Goal: Task Accomplishment & Management: Complete application form

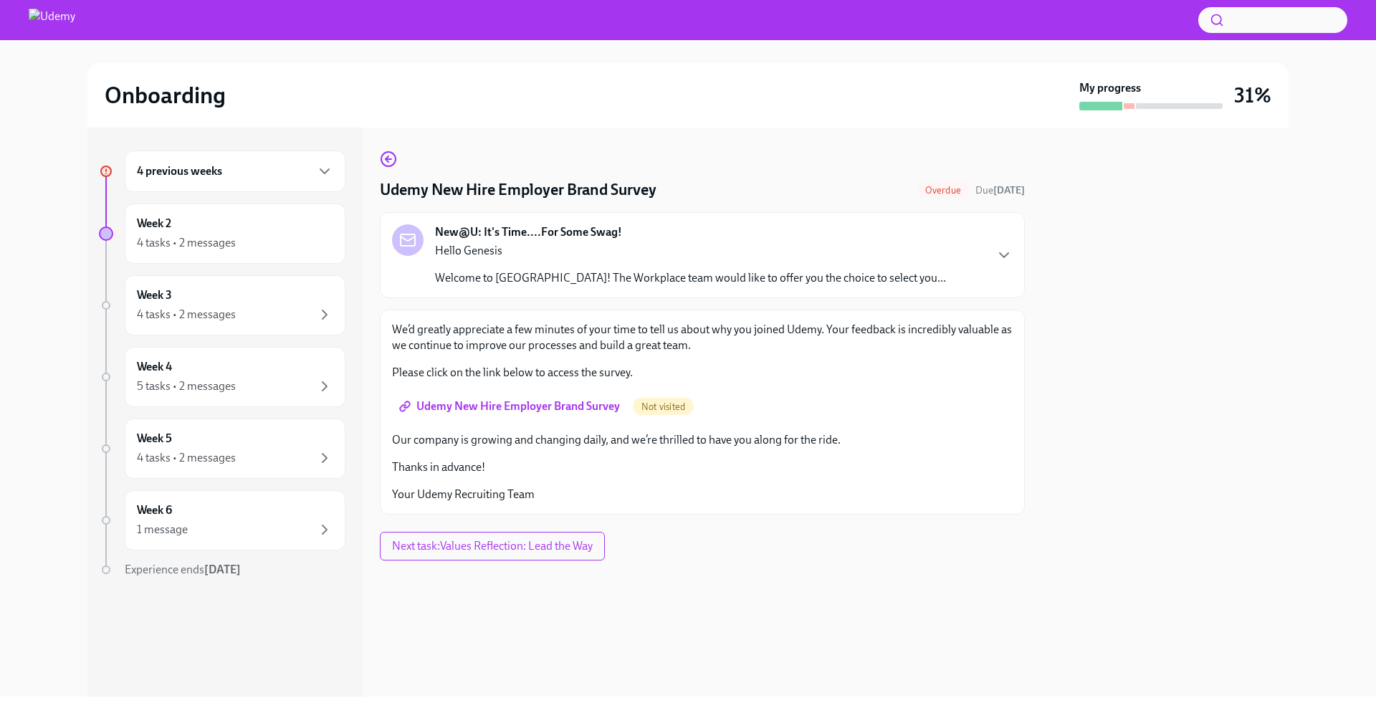
click at [252, 169] on div "4 previous weeks" at bounding box center [235, 171] width 196 height 17
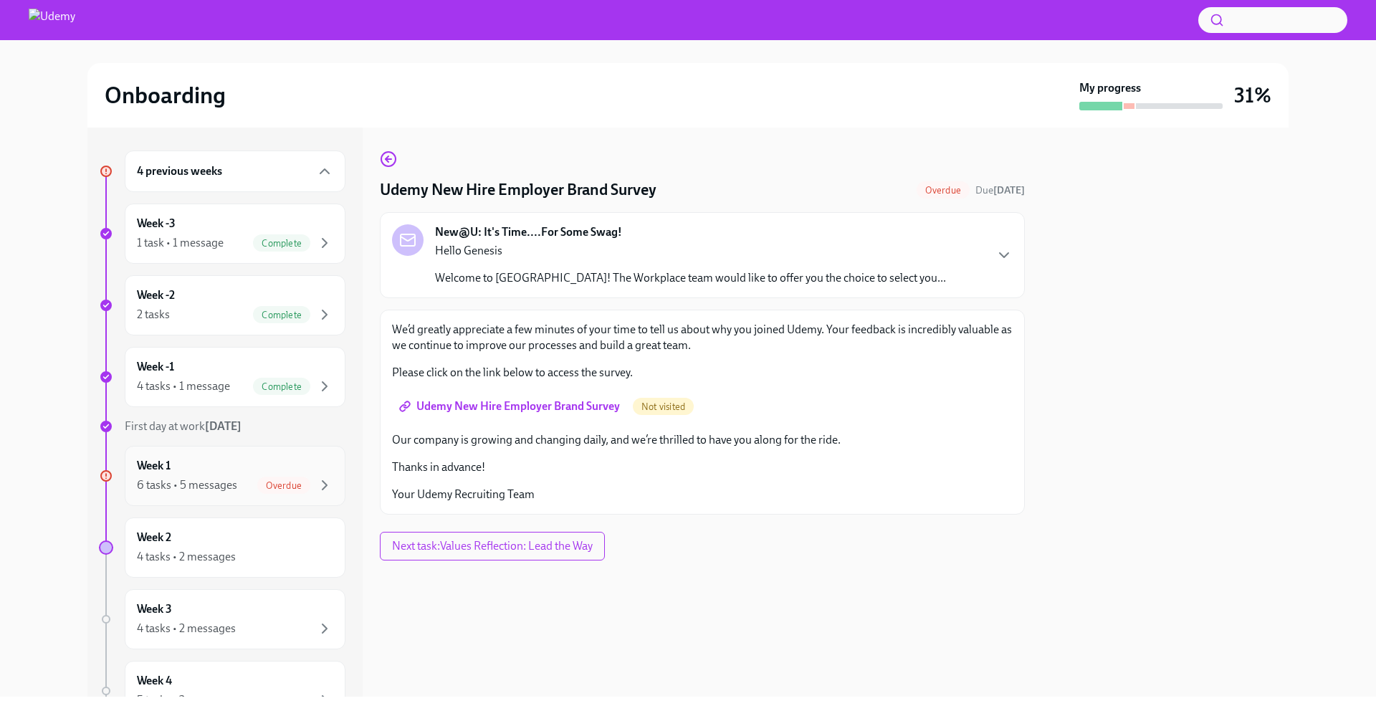
click at [289, 487] on span "Overdue" at bounding box center [283, 485] width 53 height 11
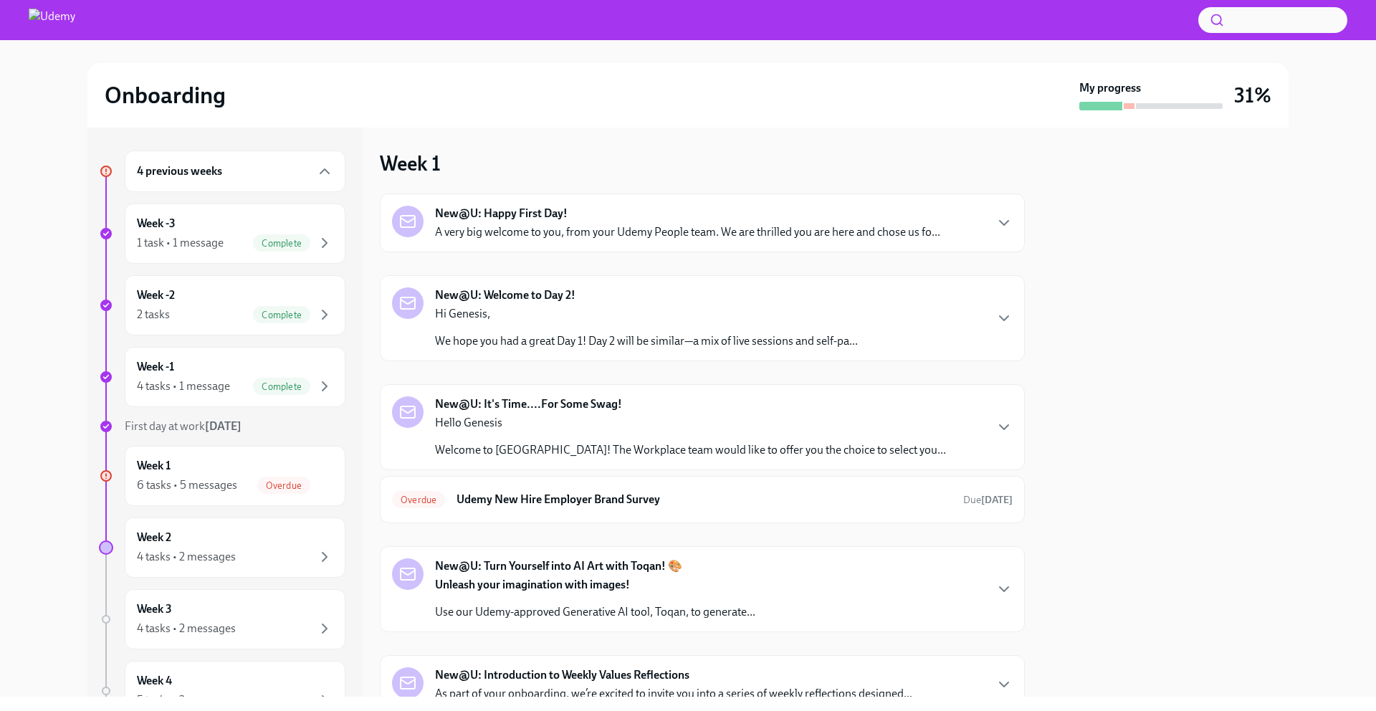
click at [538, 227] on p "A very big welcome to you, from your Udemy People team. We are thrilled you are…" at bounding box center [687, 232] width 505 height 16
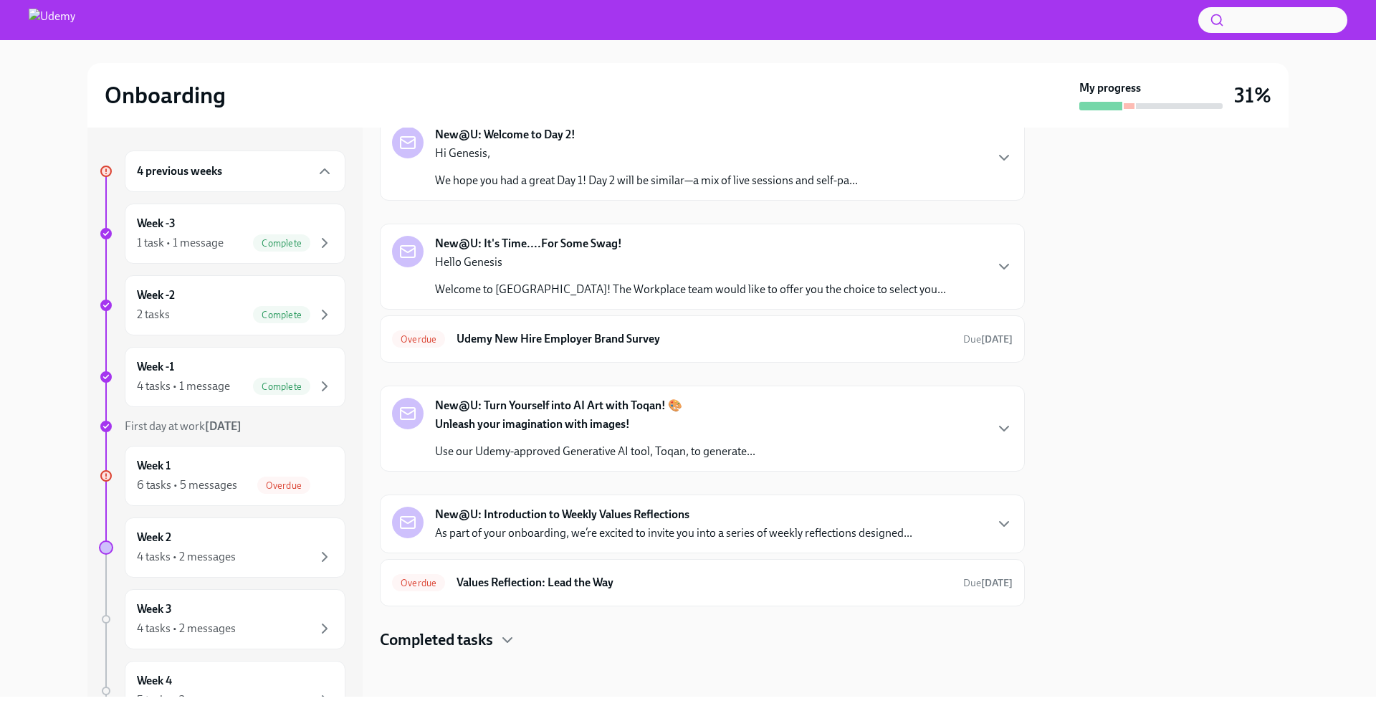
scroll to position [791, 0]
click at [556, 363] on div "Overdue Udemy New Hire Employer Brand Survey Due [DATE]" at bounding box center [702, 338] width 645 height 47
click at [558, 347] on h6 "Udemy New Hire Employer Brand Survey" at bounding box center [704, 339] width 495 height 16
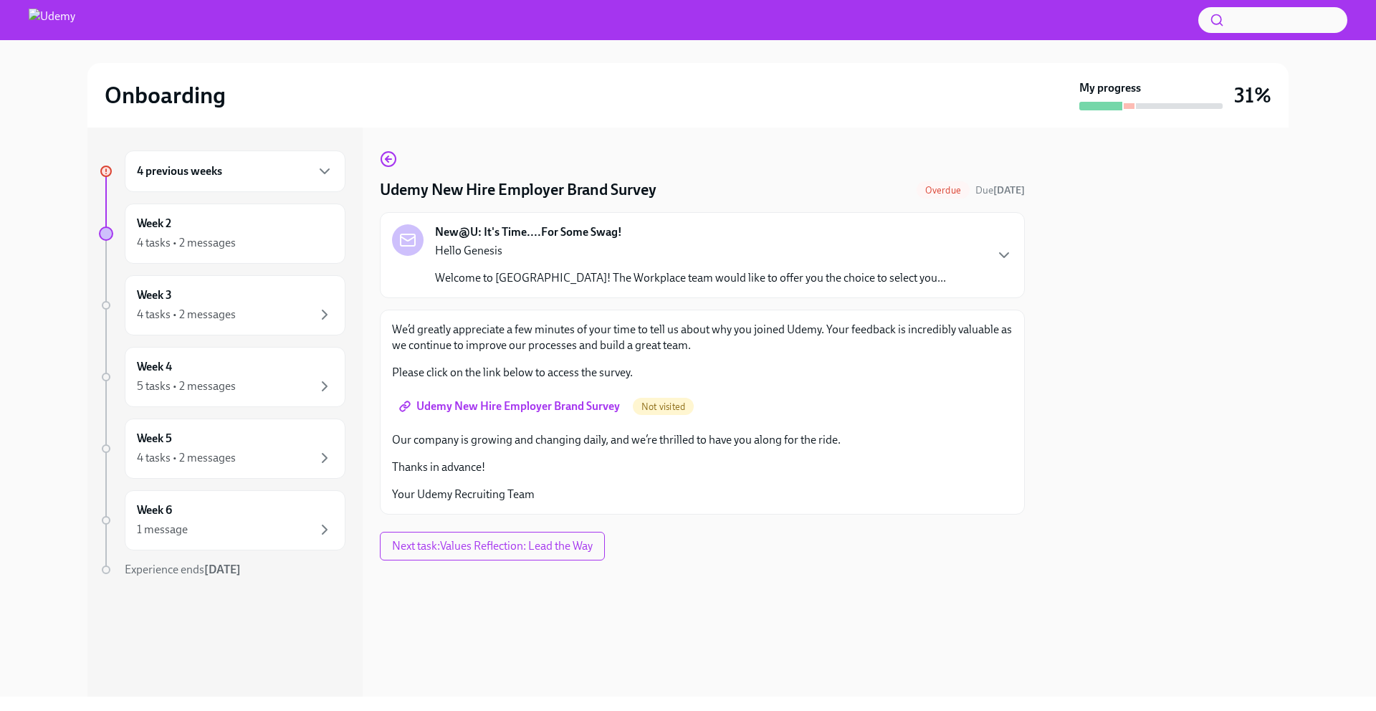
click at [528, 409] on span "Udemy New Hire Employer Brand Survey" at bounding box center [511, 406] width 218 height 14
click at [542, 547] on span "Next task : Values Reflection: Lead the Way" at bounding box center [494, 546] width 208 height 14
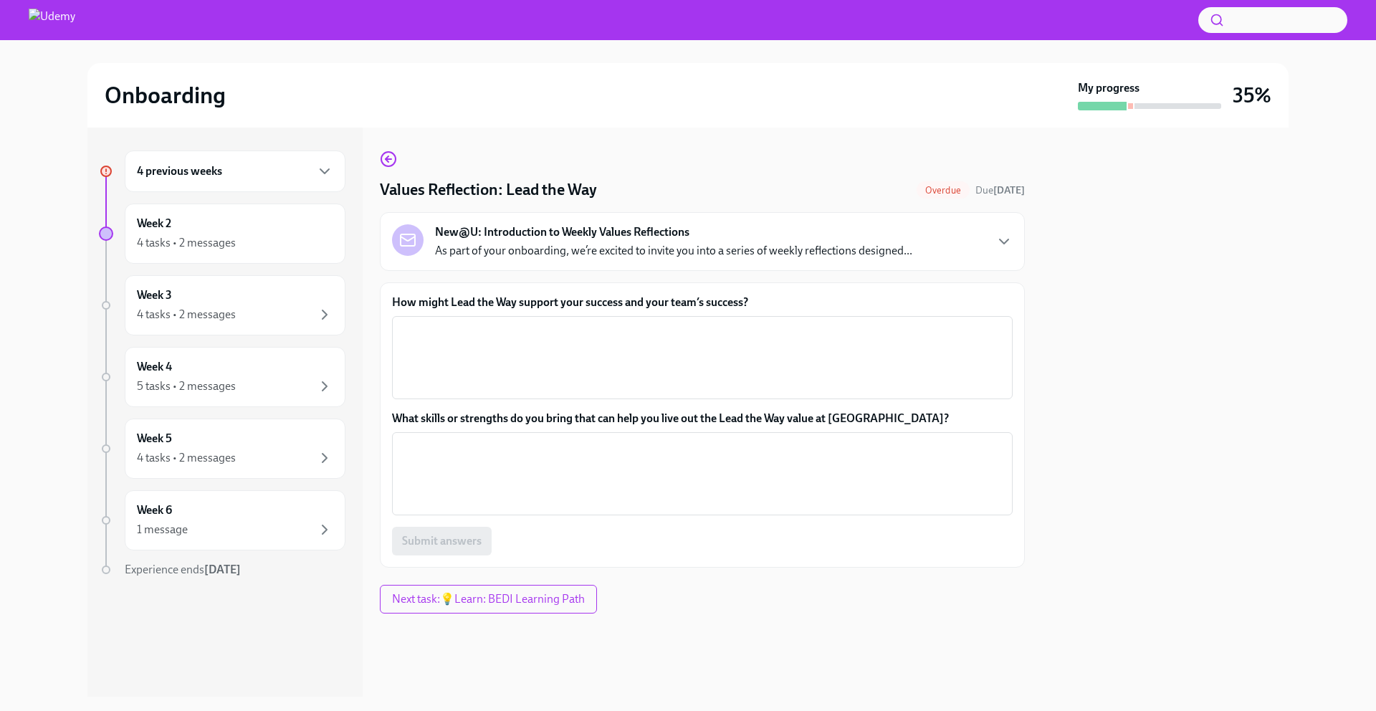
click at [634, 295] on label "How might Lead the Way support your success and your team’s success?" at bounding box center [702, 303] width 621 height 16
click at [634, 323] on textarea "How might Lead the Way support your success and your team’s success?" at bounding box center [703, 357] width 604 height 69
drag, startPoint x: 747, startPoint y: 303, endPoint x: 389, endPoint y: 305, distance: 358.5
click at [389, 305] on div "How might Lead the Way support your success and your team’s success? x ​ What s…" at bounding box center [702, 424] width 645 height 285
copy label "How might Lead the Way support your success and your team’s success"
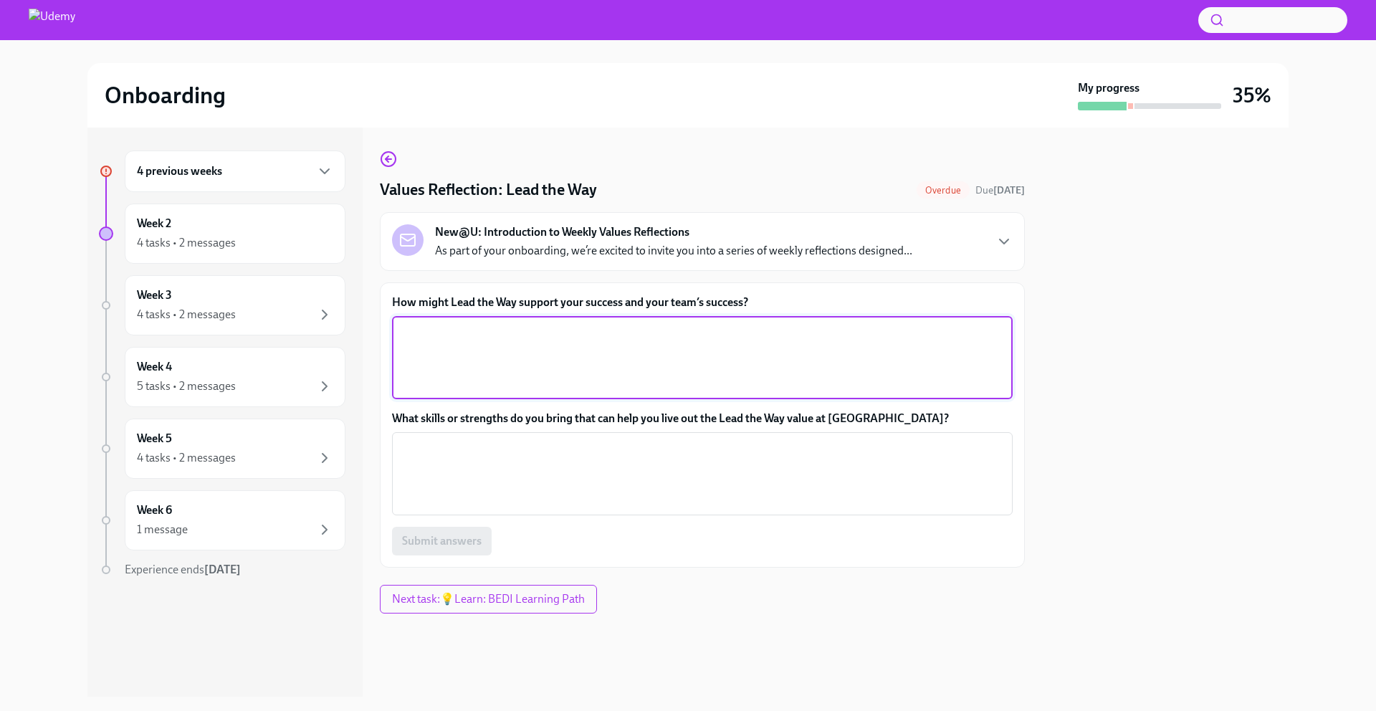
click at [433, 357] on textarea "How might Lead the Way support your success and your team’s success?" at bounding box center [703, 357] width 604 height 69
paste textarea "Lead the Way supports my success by keeping me focused on accountability and gr…"
type textarea "Lead the Way supports my success by keeping me focused on accountability and gr…"
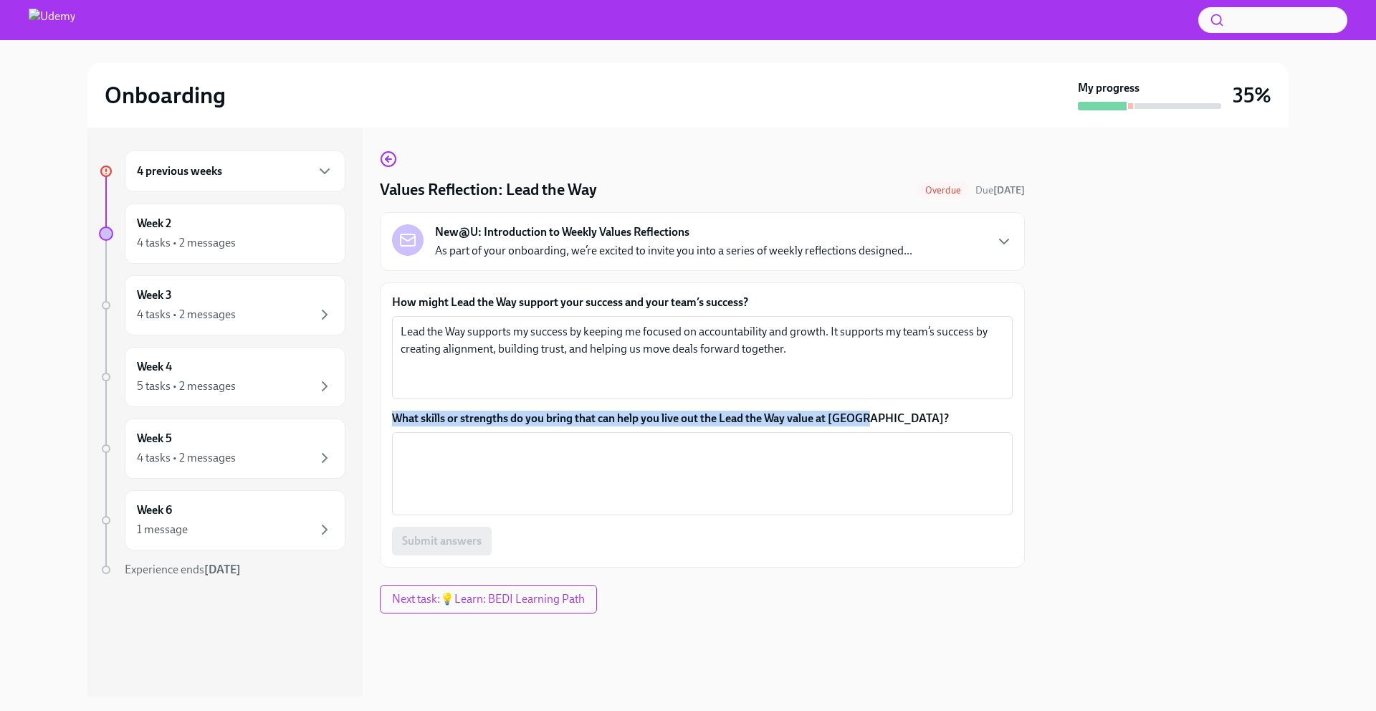
drag, startPoint x: 889, startPoint y: 413, endPoint x: 393, endPoint y: 412, distance: 496.1
click at [393, 412] on label "What skills or strengths do you bring that can help you live out the Lead the W…" at bounding box center [702, 419] width 621 height 16
copy label "What skills or strengths do you bring that can help you live out the Lead the W…"
click at [478, 503] on textarea "What skills or strengths do you bring that can help you live out the Lead the W…" at bounding box center [703, 473] width 604 height 69
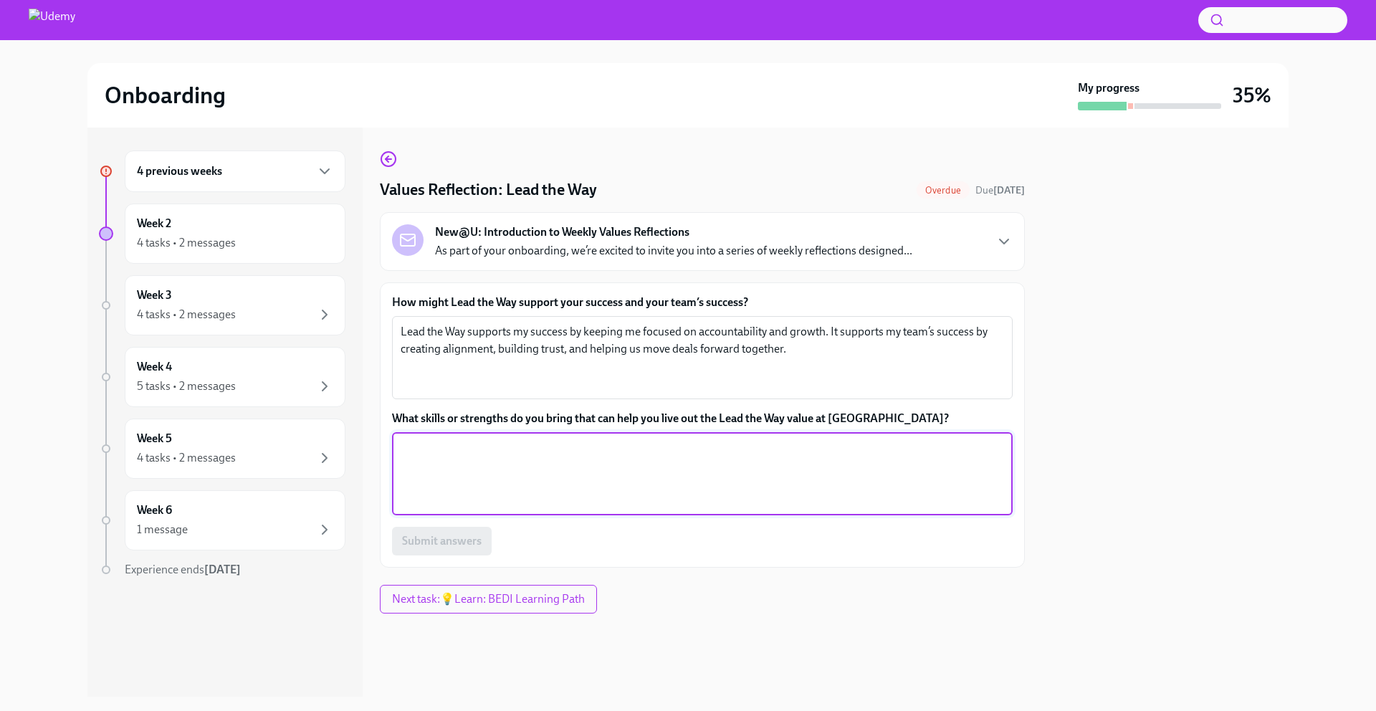
paste textarea "I bring strong communication and relationship building skills that help me crea…"
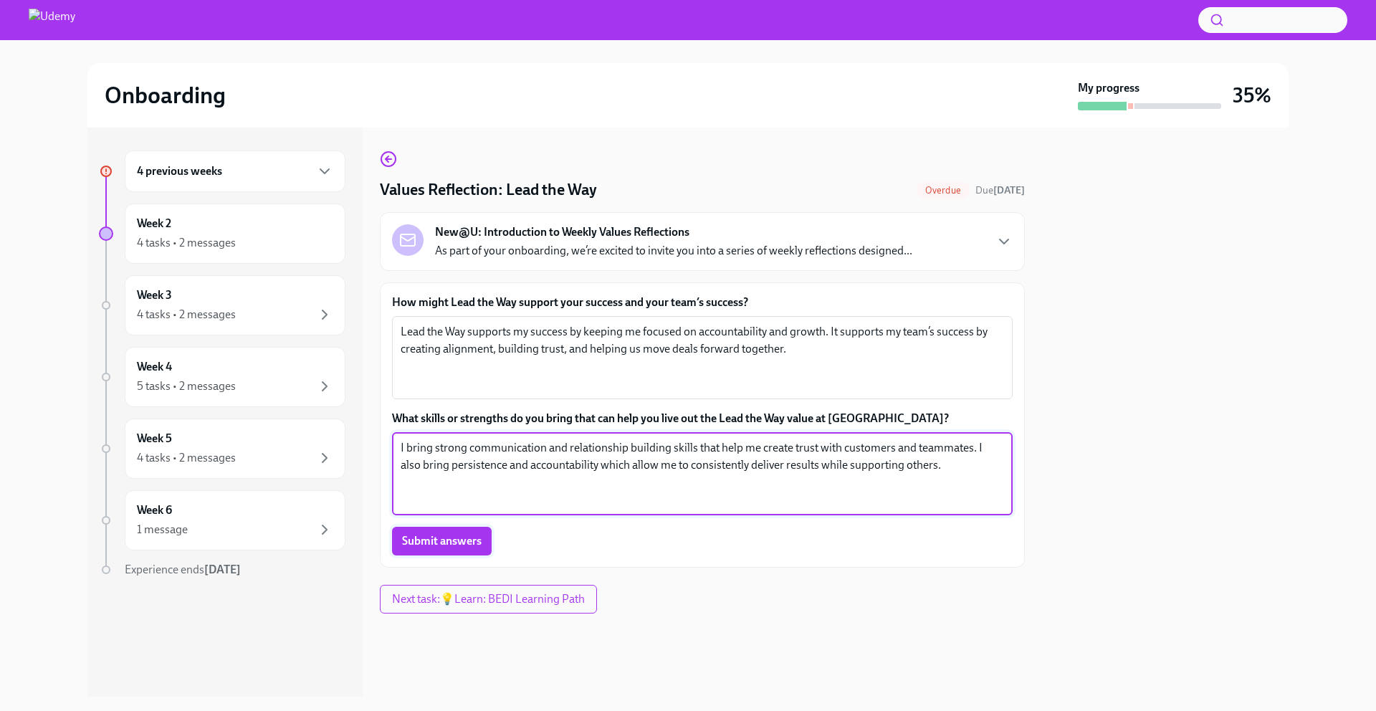
type textarea "I bring strong communication and relationship building skills that help me crea…"
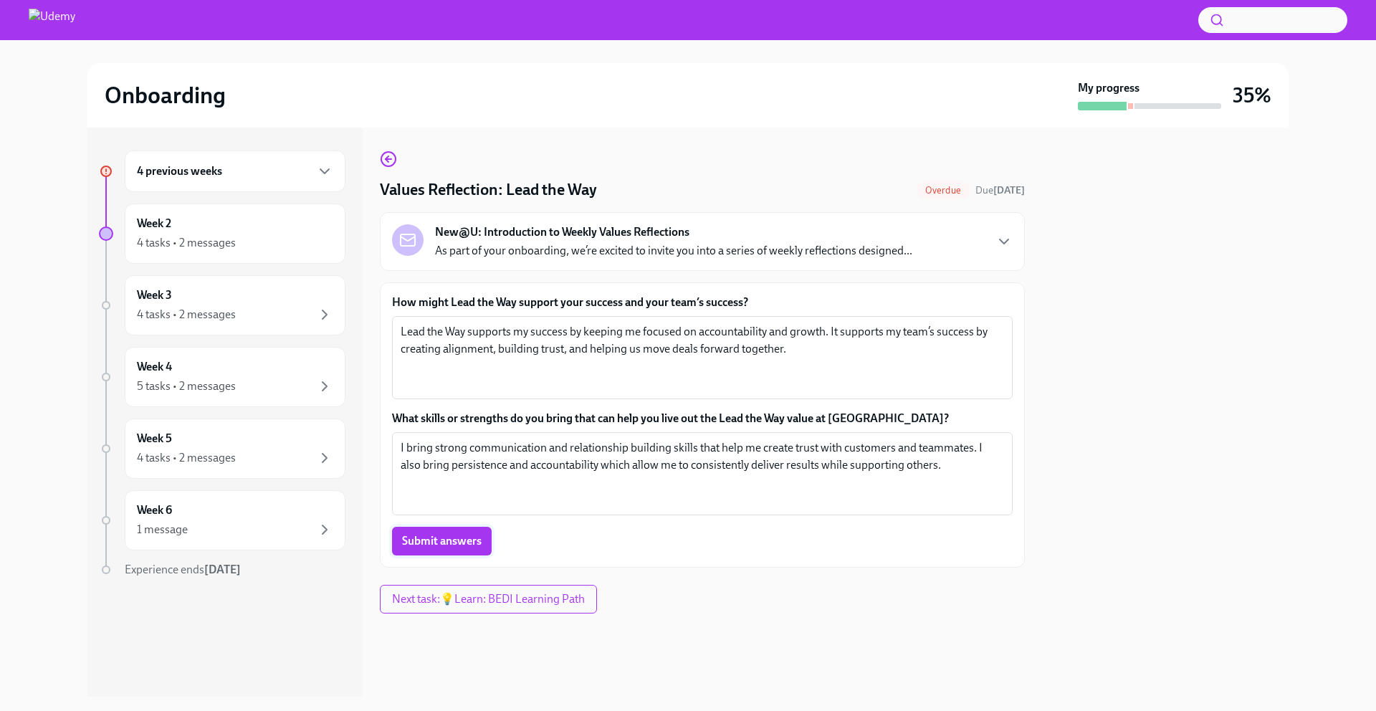
click at [458, 544] on span "Submit answers" at bounding box center [442, 541] width 80 height 14
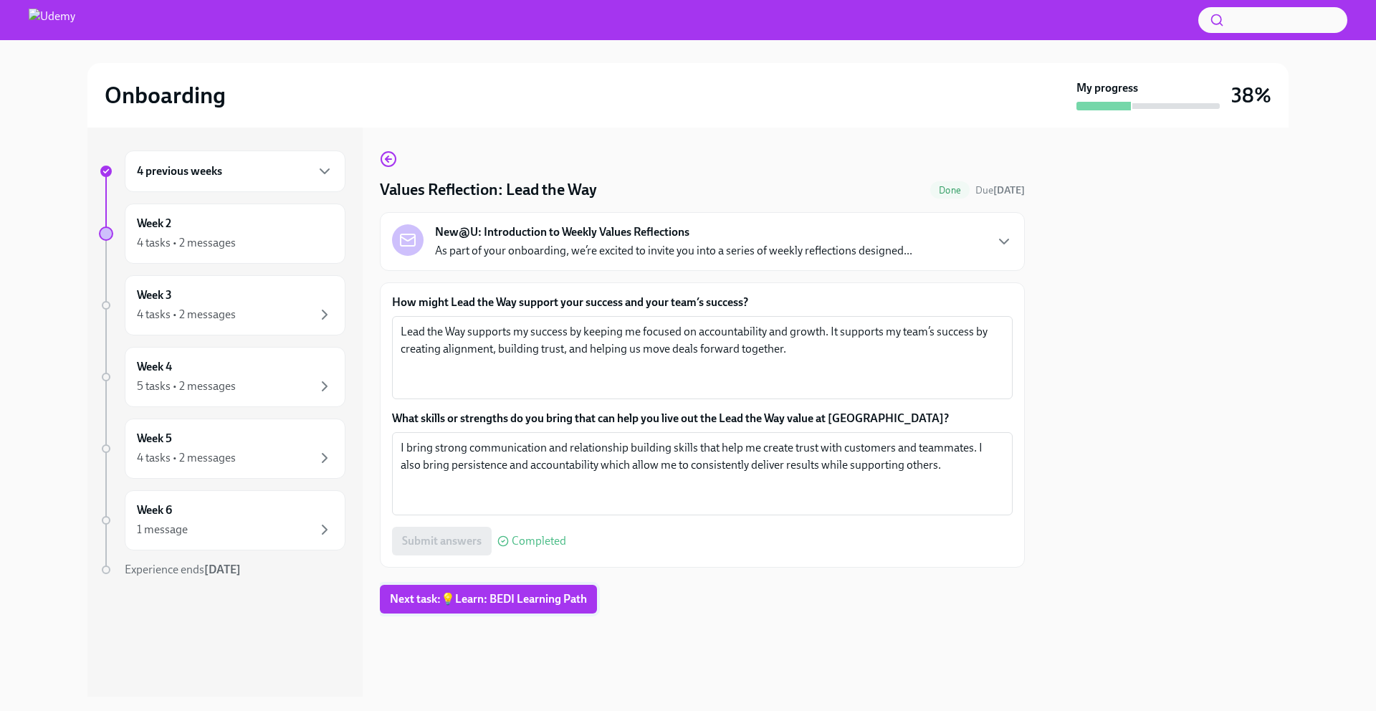
click at [536, 608] on button "Next task : 💡Learn: BEDI Learning Path" at bounding box center [488, 599] width 217 height 29
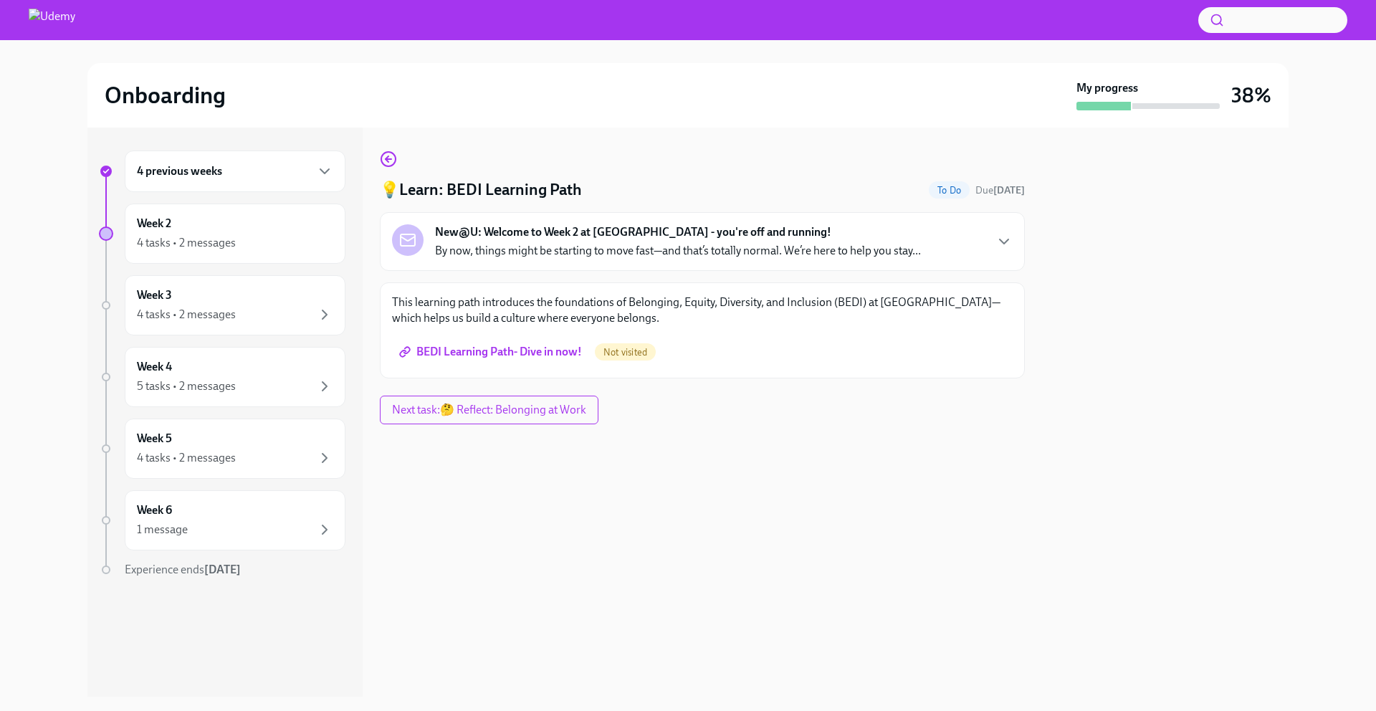
click at [477, 354] on span "BEDI Learning Path- Dive in now!" at bounding box center [492, 352] width 180 height 14
